Goal: Task Accomplishment & Management: Manage account settings

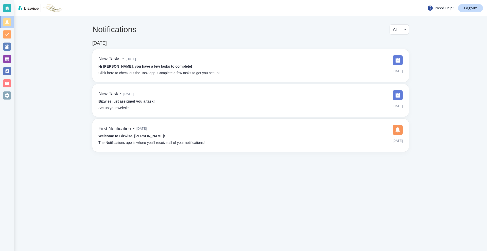
click at [6, 62] on div at bounding box center [7, 59] width 8 height 8
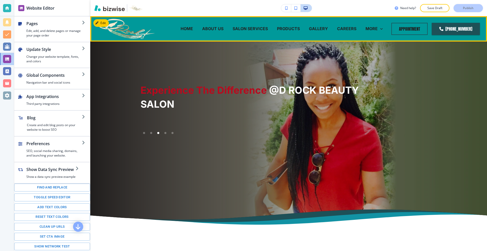
click at [220, 27] on p "ABOUT US" at bounding box center [212, 29] width 21 height 6
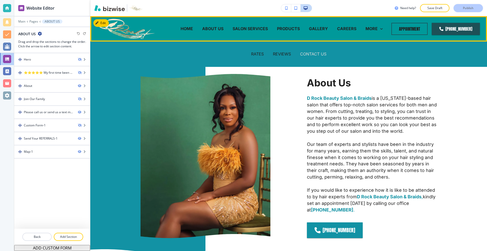
click at [314, 54] on p "CONTACT US" at bounding box center [313, 54] width 26 height 6
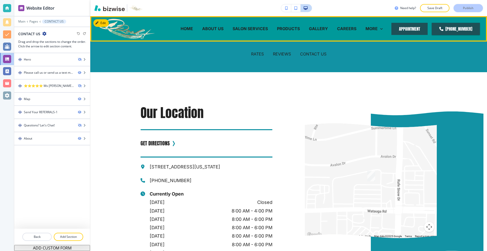
click at [412, 24] on button "APPOINTMENT" at bounding box center [409, 29] width 36 height 12
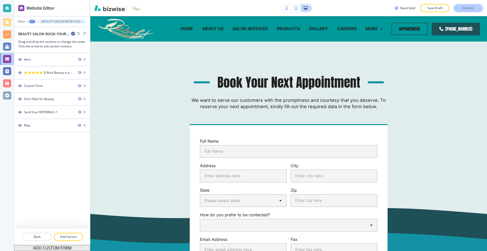
click at [101, 22] on div "Edit HOME ABOUT US SALON SERVICES PRODUCTS GALLERY CAREERS RATES REVIEWS CONTAC…" at bounding box center [288, 28] width 397 height 25
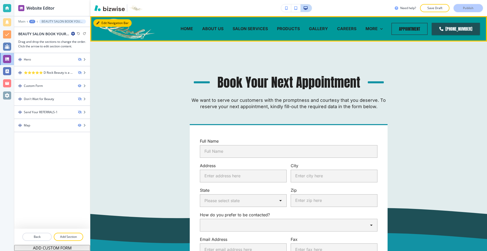
click at [102, 22] on button "Edit Navigation Bar" at bounding box center [112, 23] width 38 height 8
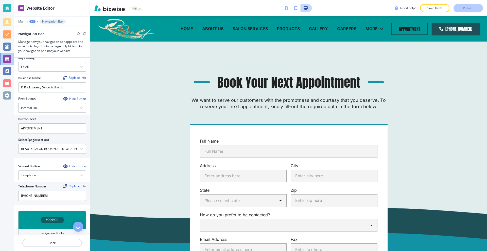
scroll to position [51, 0]
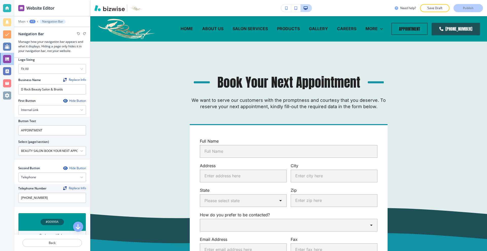
click at [70, 100] on div "Hide Button" at bounding box center [74, 101] width 23 height 4
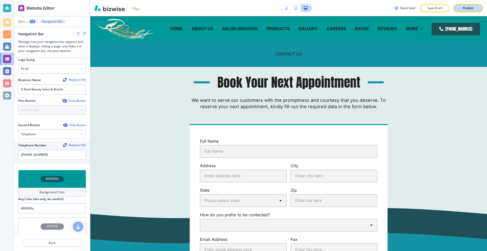
click at [469, 8] on p "Publish" at bounding box center [468, 8] width 11 height 5
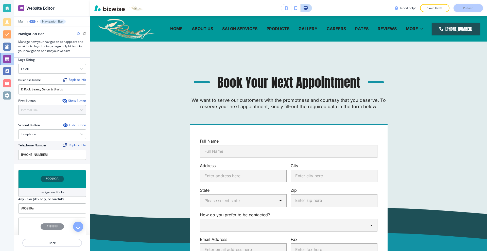
click at [7, 95] on div at bounding box center [7, 96] width 8 height 8
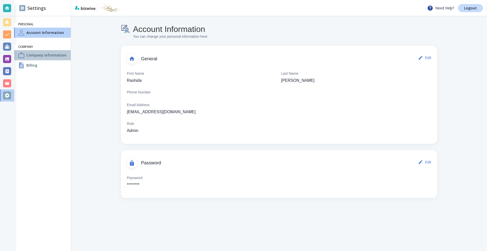
click at [40, 55] on h4 "Company Information" at bounding box center [46, 55] width 40 height 5
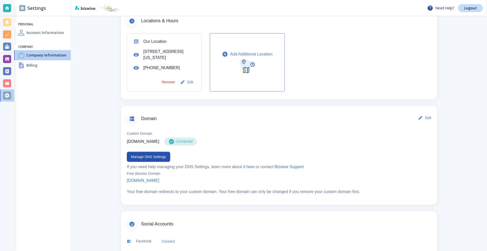
scroll to position [178, 0]
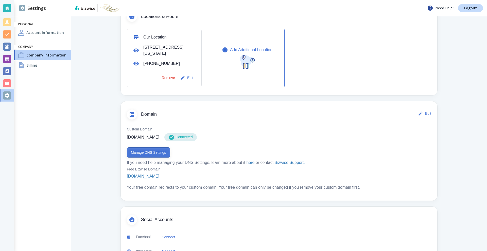
click at [157, 158] on button "Manage DNS Settings" at bounding box center [148, 153] width 43 height 10
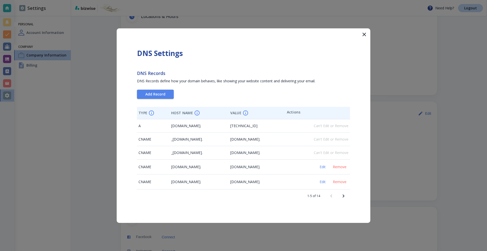
click at [162, 100] on div "DNS Settings DNS Records DNS Records define how your domain behaves, like showi…" at bounding box center [244, 125] width 254 height 195
click at [160, 95] on span "Add Record" at bounding box center [155, 95] width 20 height 4
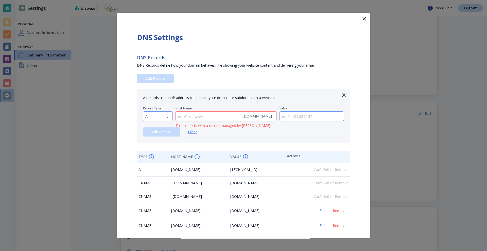
click at [156, 0] on body "Need Help? Logout Settings Personal Account Information Company Company Informa…" at bounding box center [243, 0] width 487 height 0
click at [158, 141] on li "MX" at bounding box center [157, 141] width 29 height 8
type input "MX"
